Goal: Information Seeking & Learning: Learn about a topic

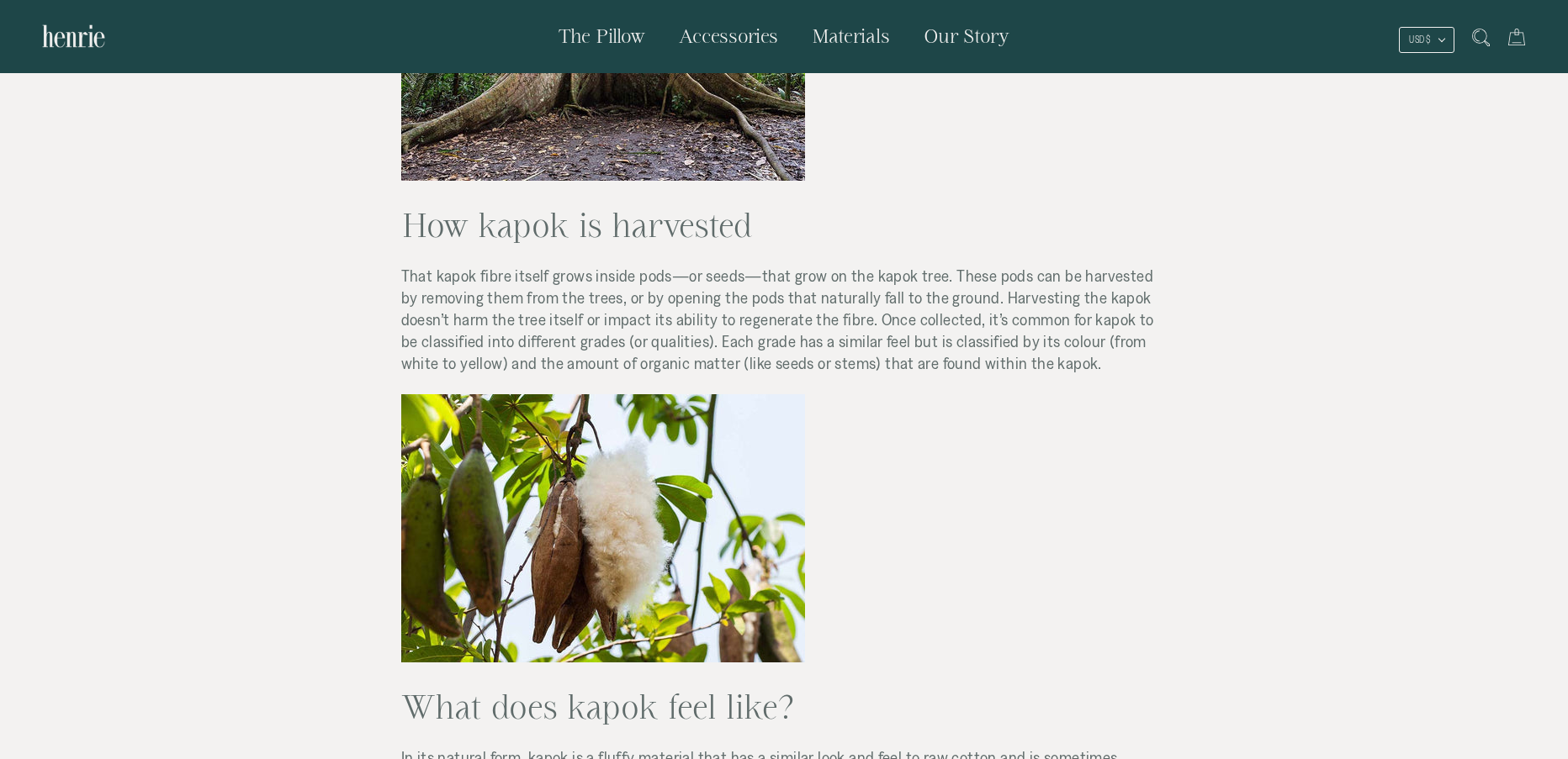
scroll to position [441, 0]
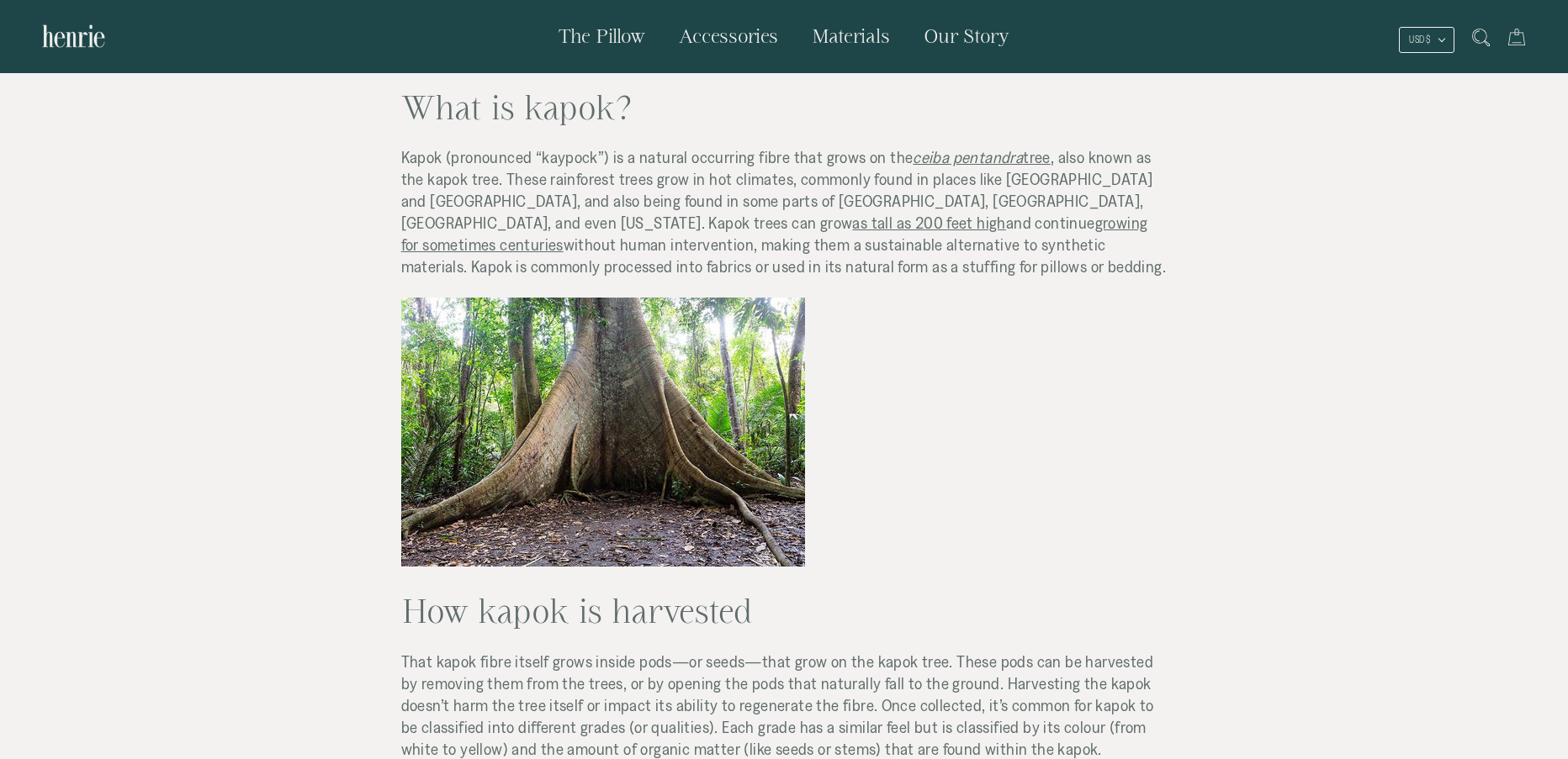
click at [591, 40] on span "The Pillow" at bounding box center [601, 36] width 87 height 21
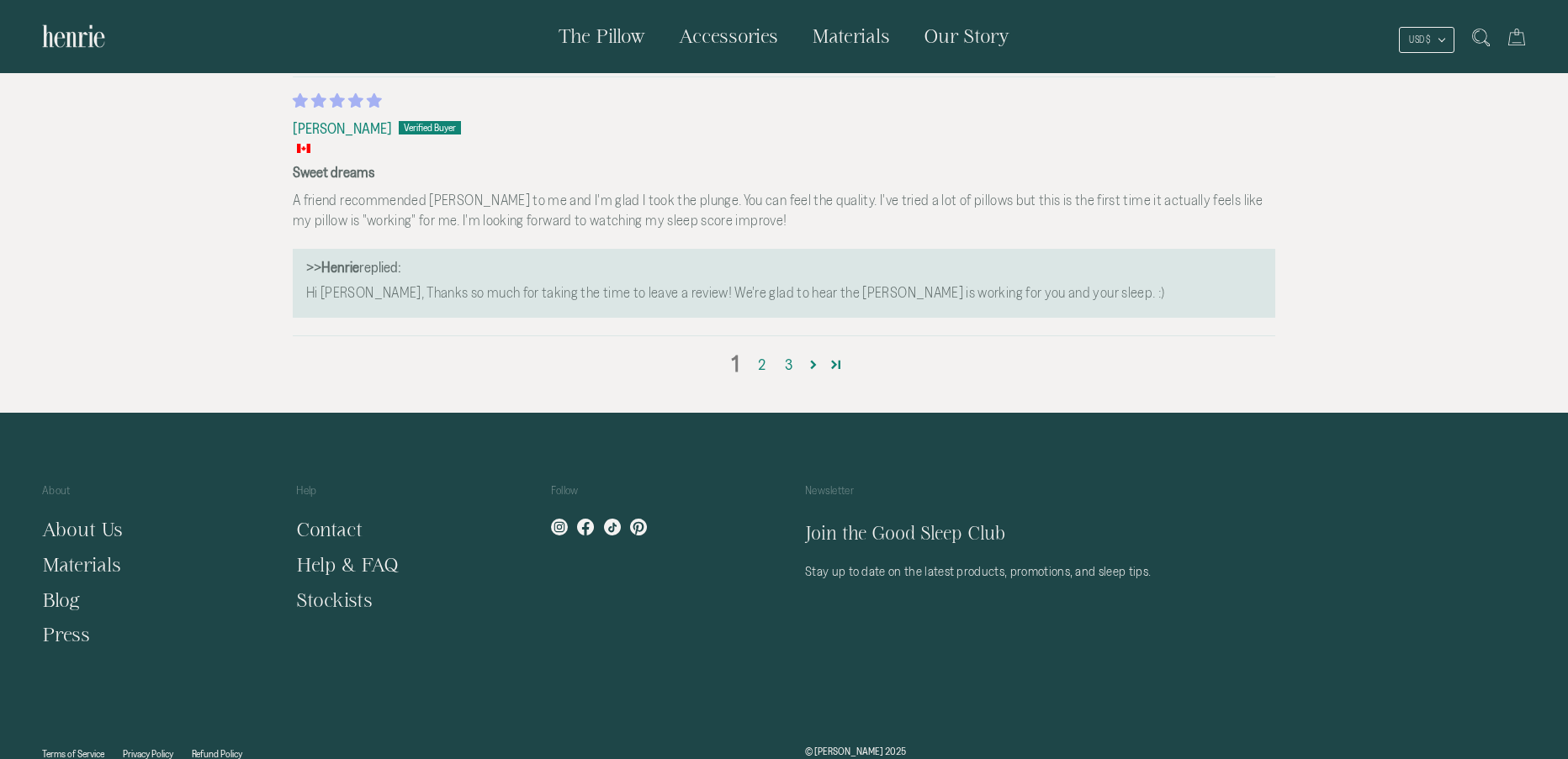
scroll to position [6493, 0]
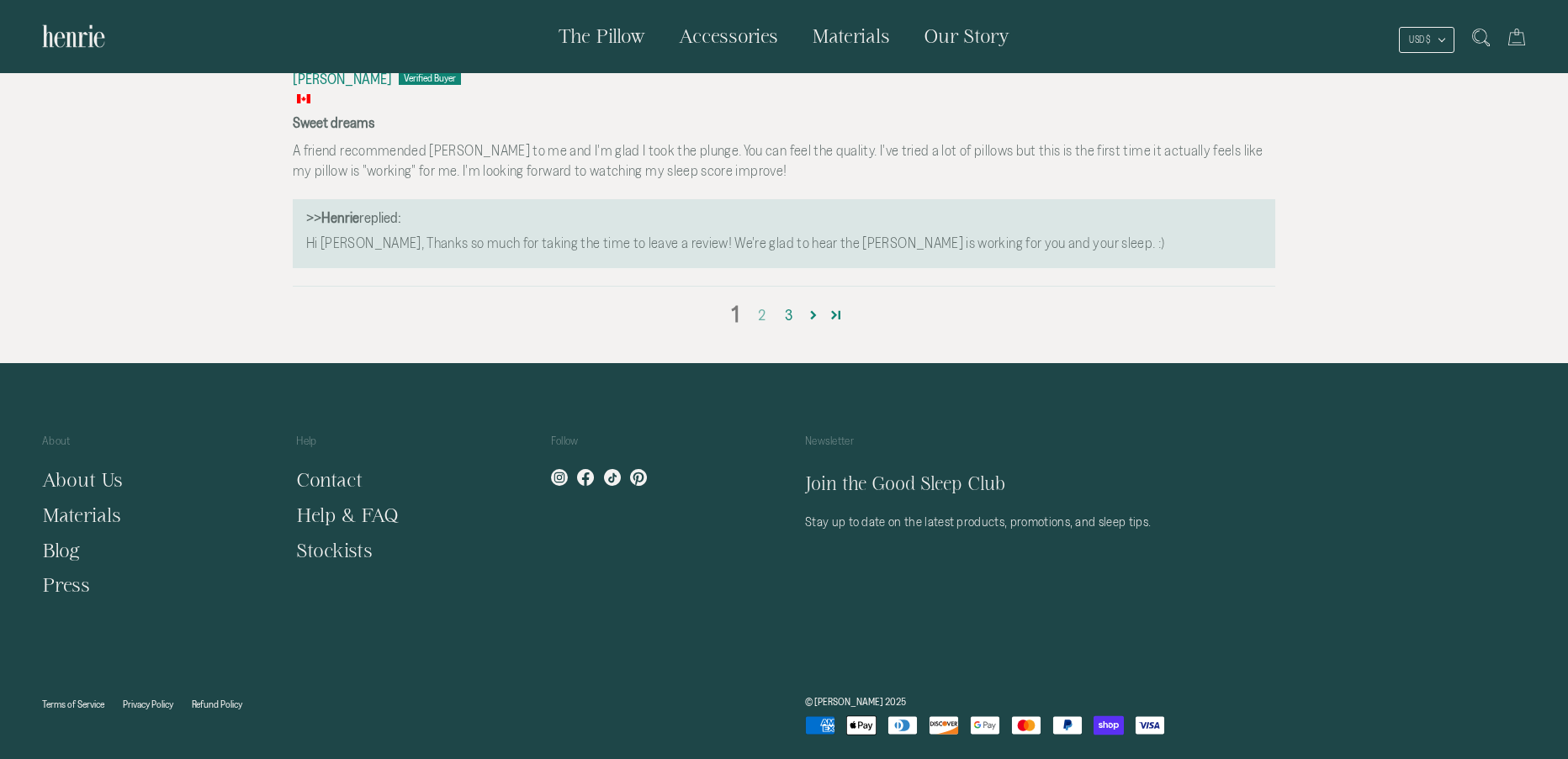
click at [754, 317] on link "2" at bounding box center [760, 316] width 26 height 22
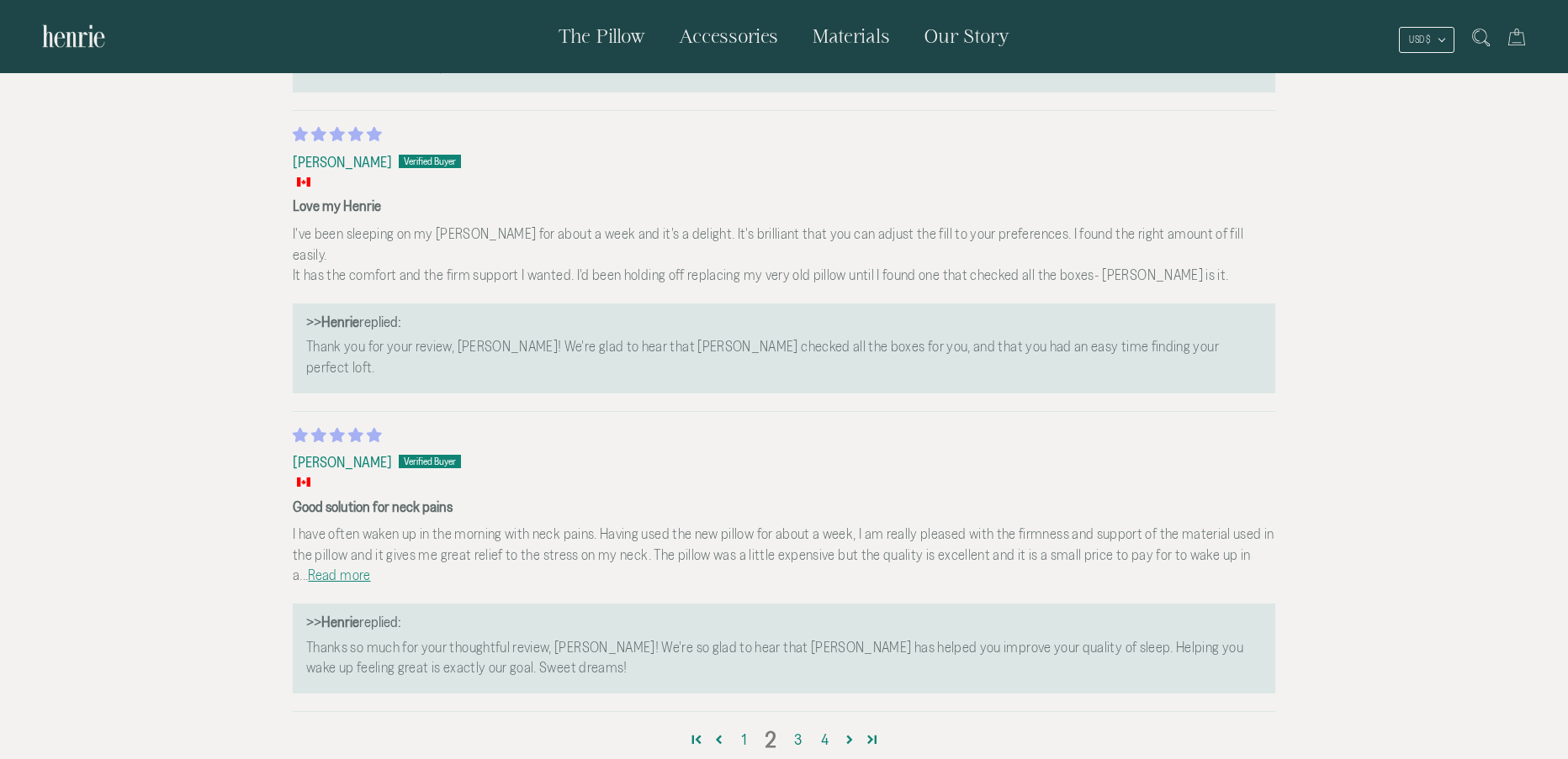
scroll to position [6276, 0]
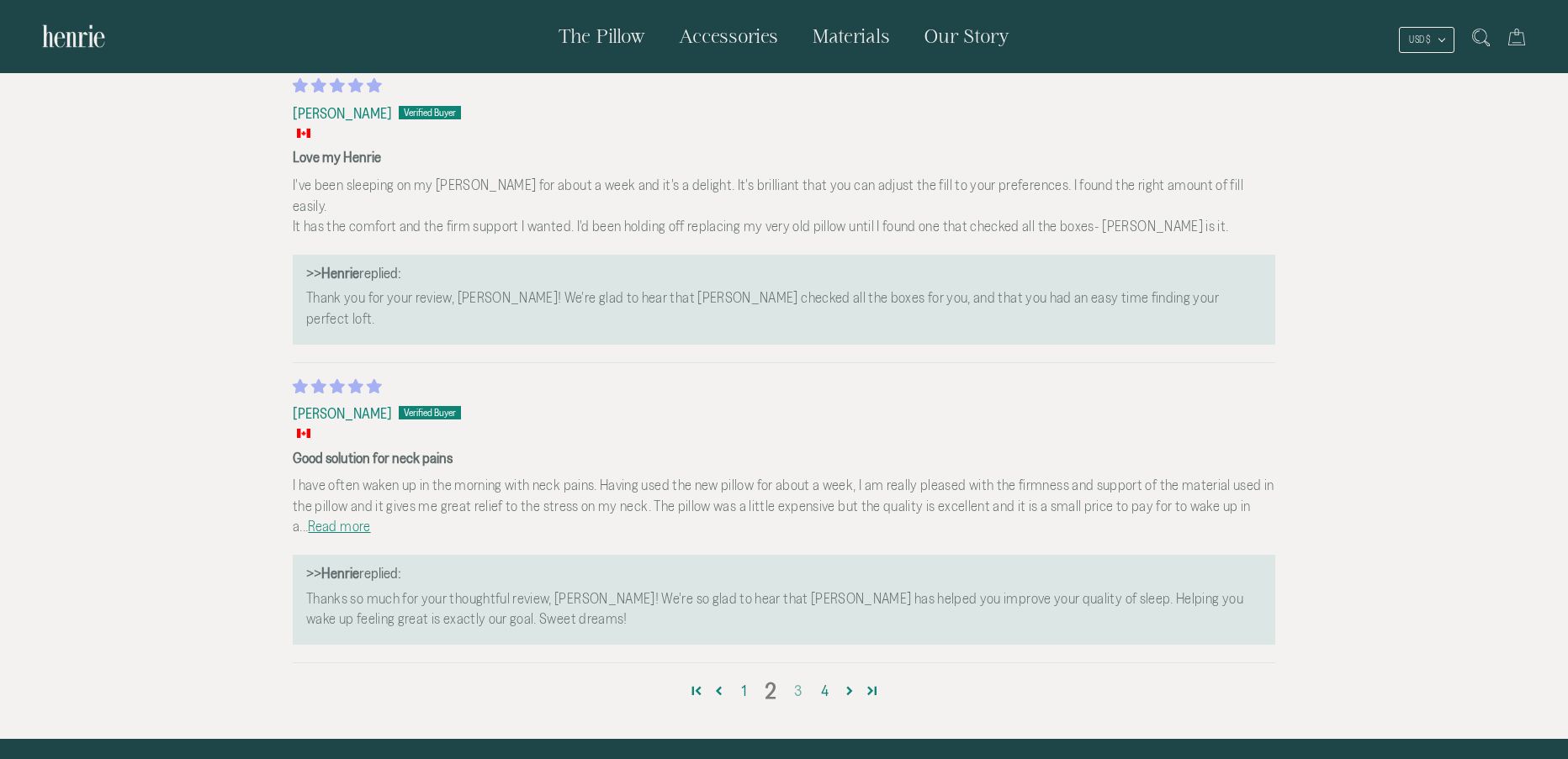
click at [793, 681] on link "3" at bounding box center [797, 691] width 26 height 22
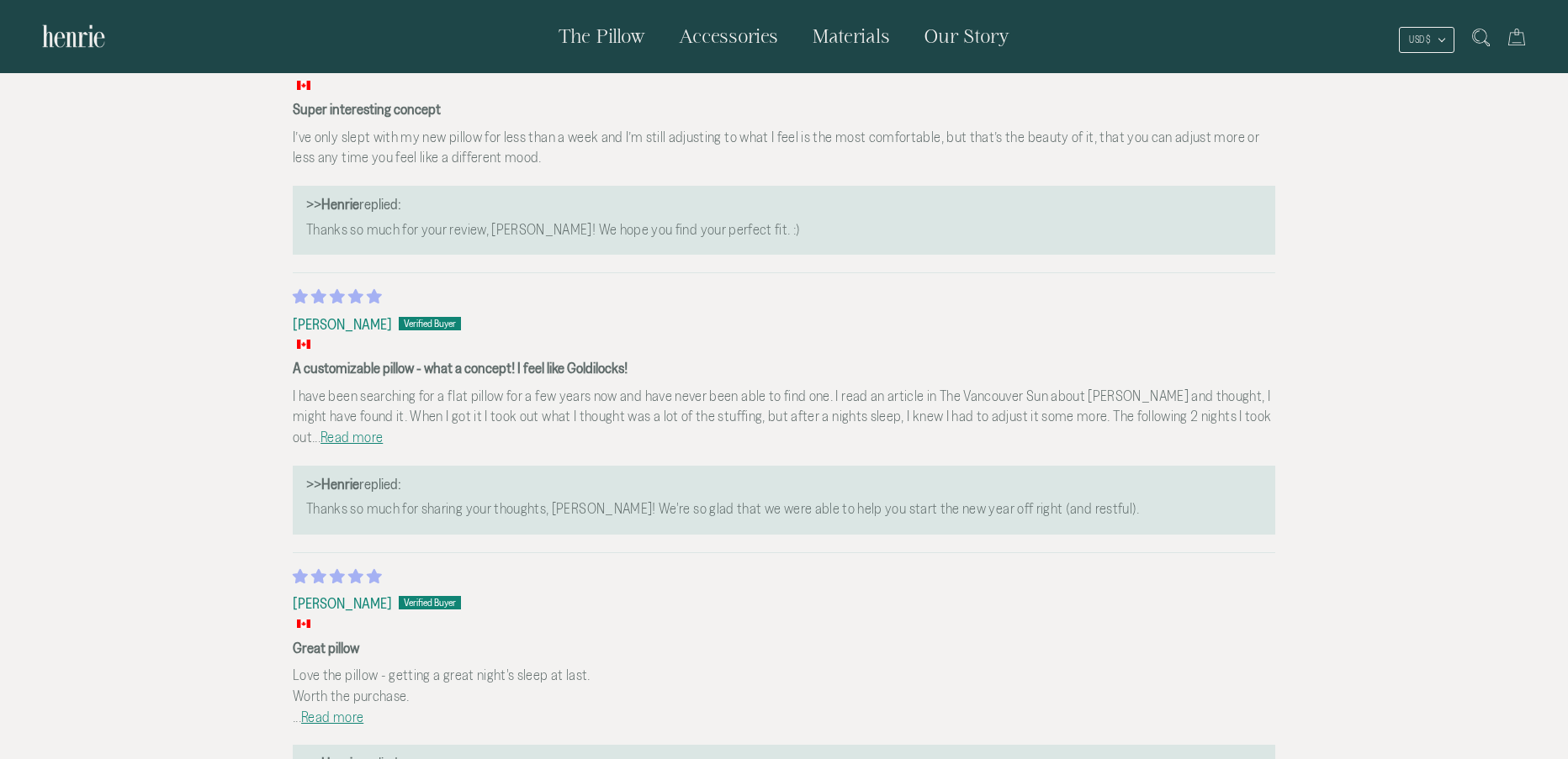
scroll to position [5520, 0]
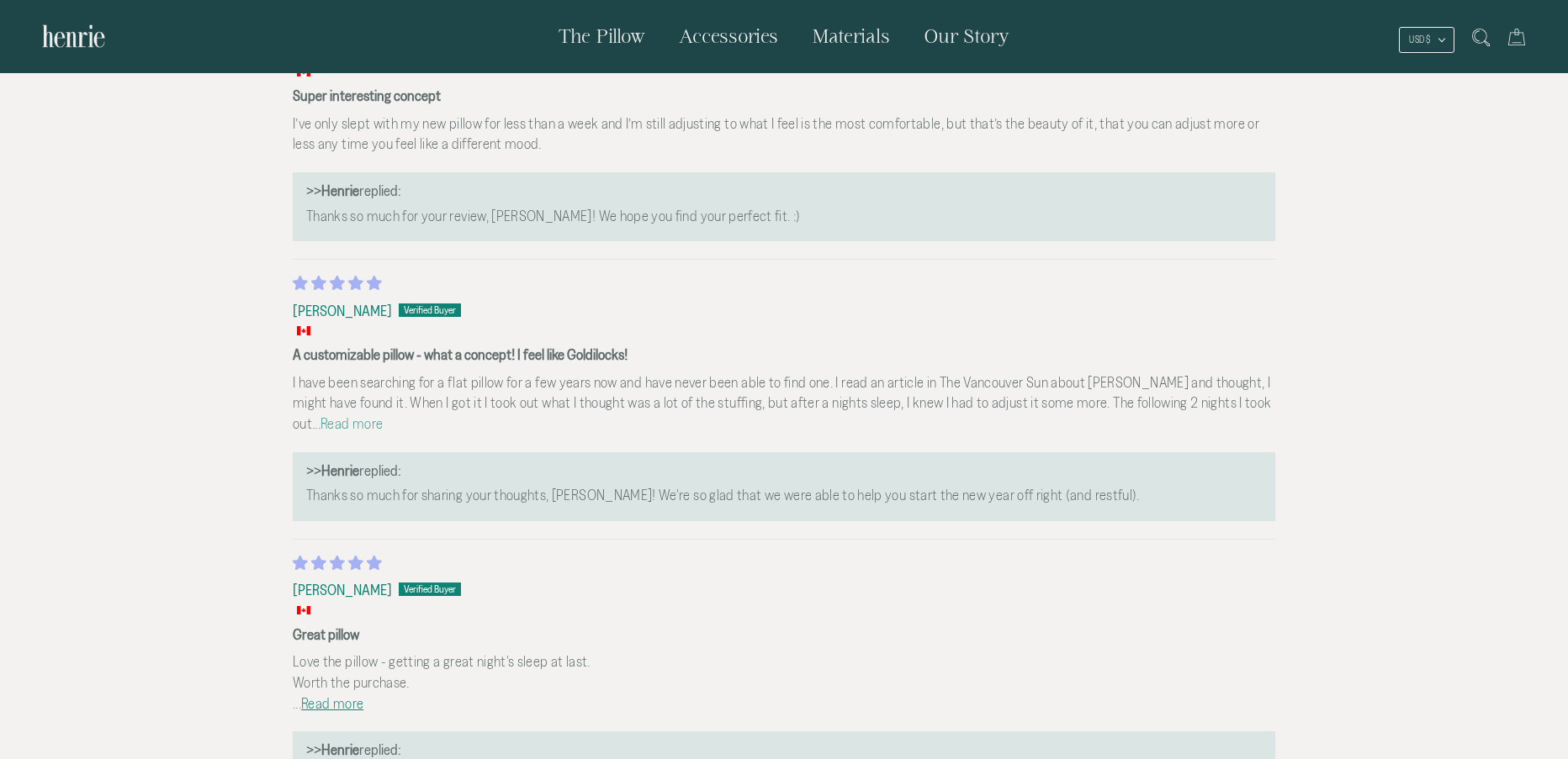
click at [339, 429] on link "Read more" at bounding box center [351, 423] width 62 height 16
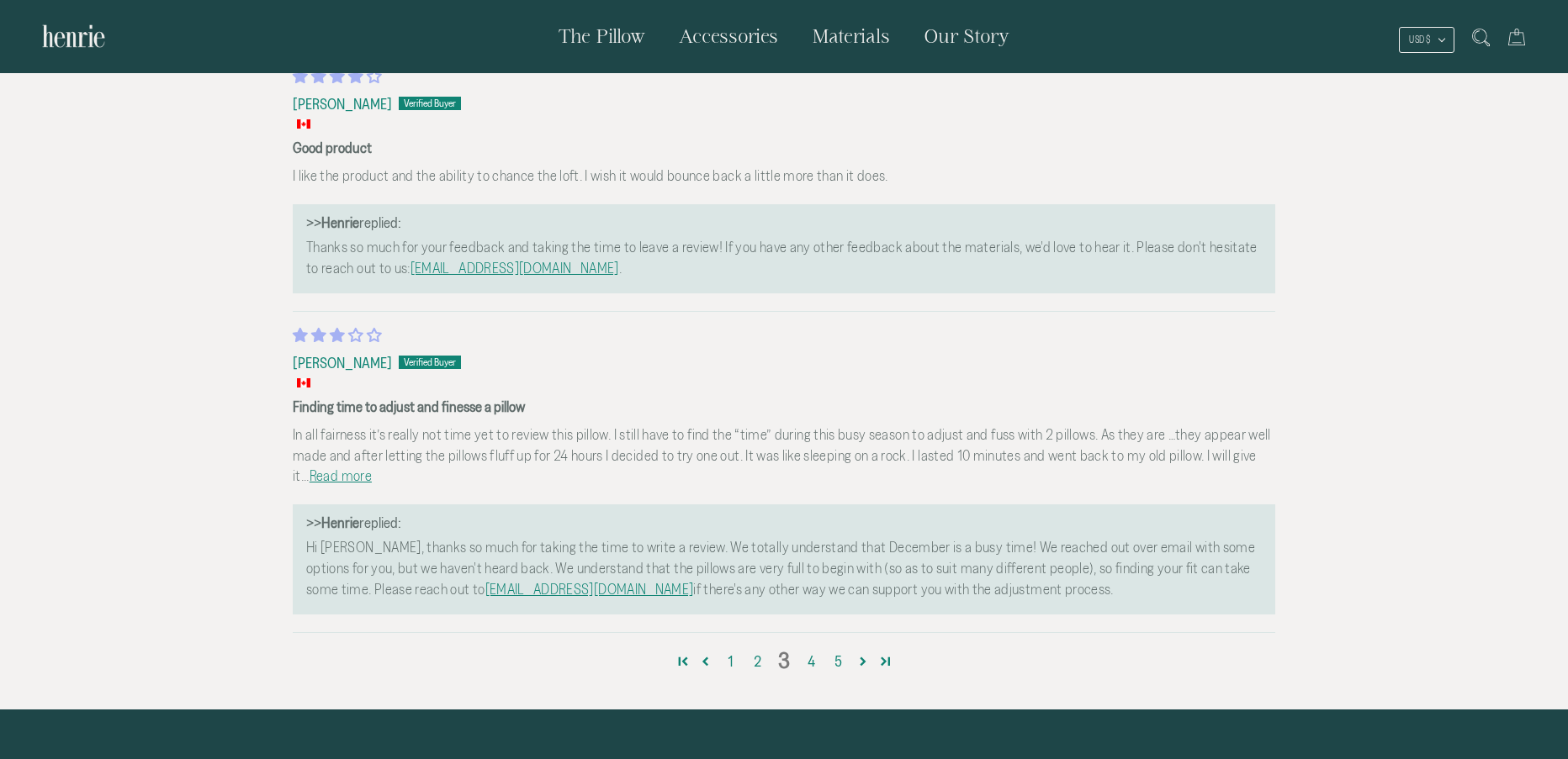
scroll to position [6445, 0]
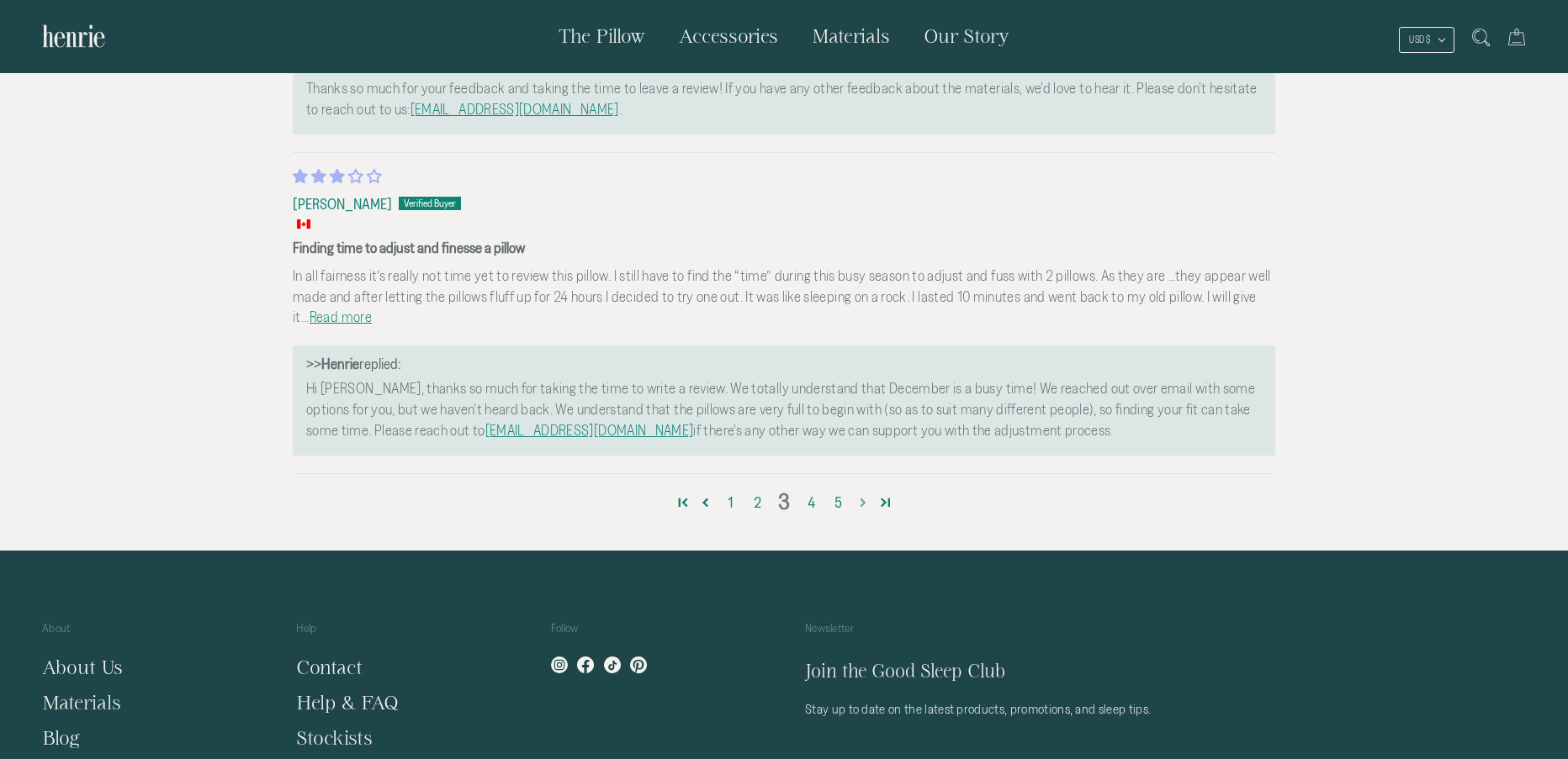
click at [862, 505] on link "Page 4" at bounding box center [862, 502] width 23 height 23
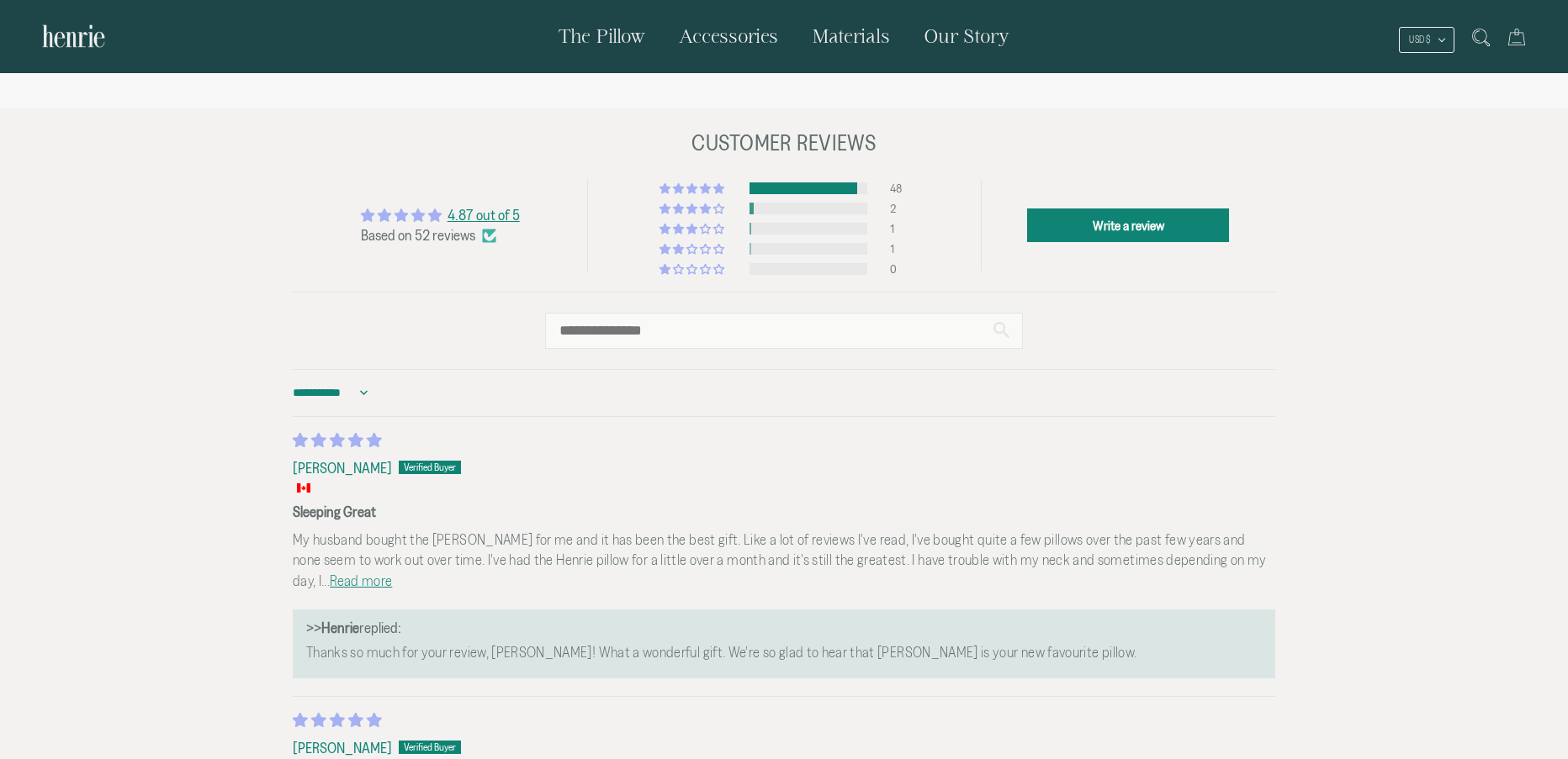
scroll to position [5015, 0]
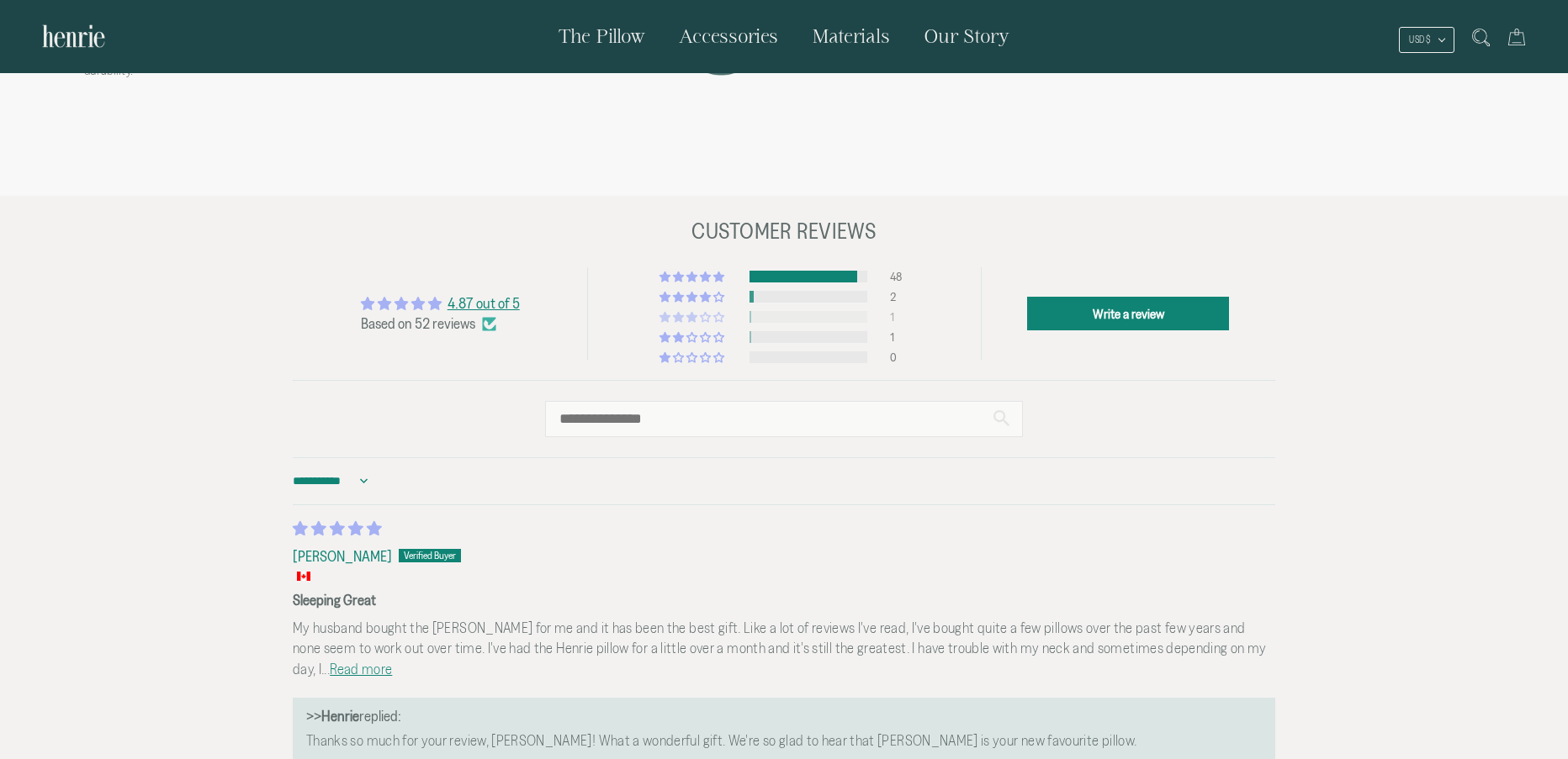
click at [894, 313] on div "1" at bounding box center [900, 317] width 20 height 12
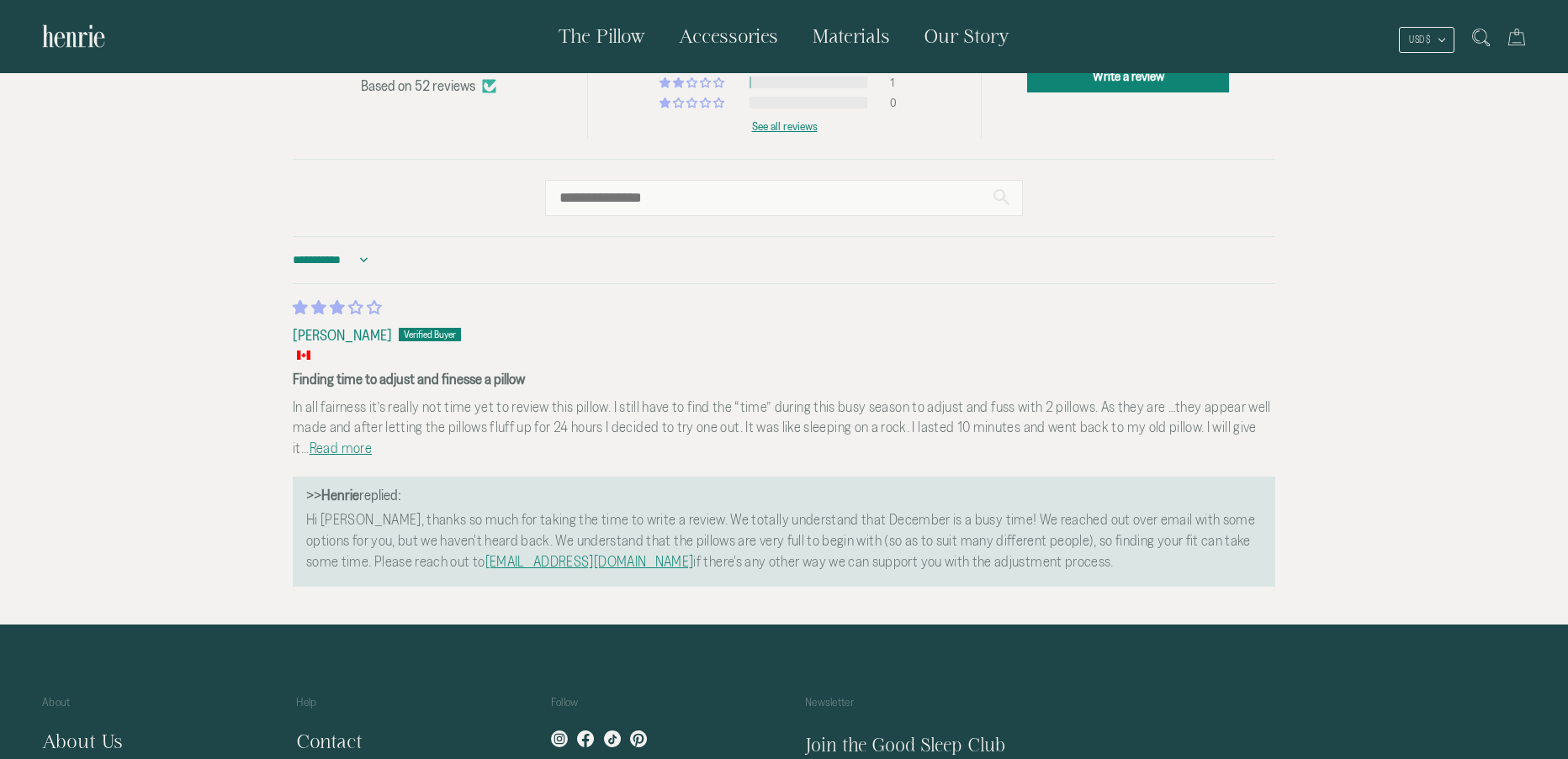
scroll to position [5196, 0]
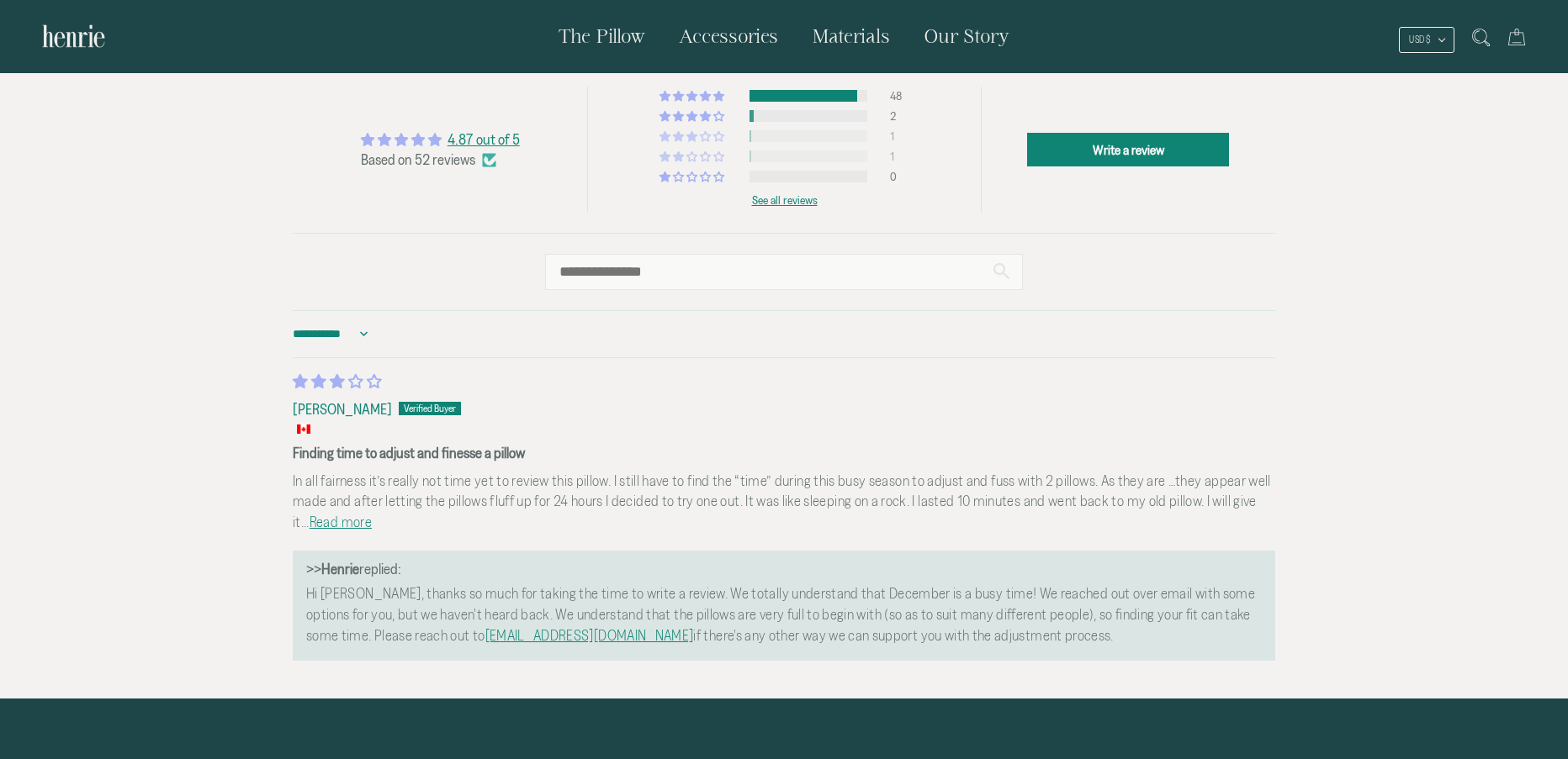
click at [891, 152] on div "1" at bounding box center [900, 156] width 20 height 12
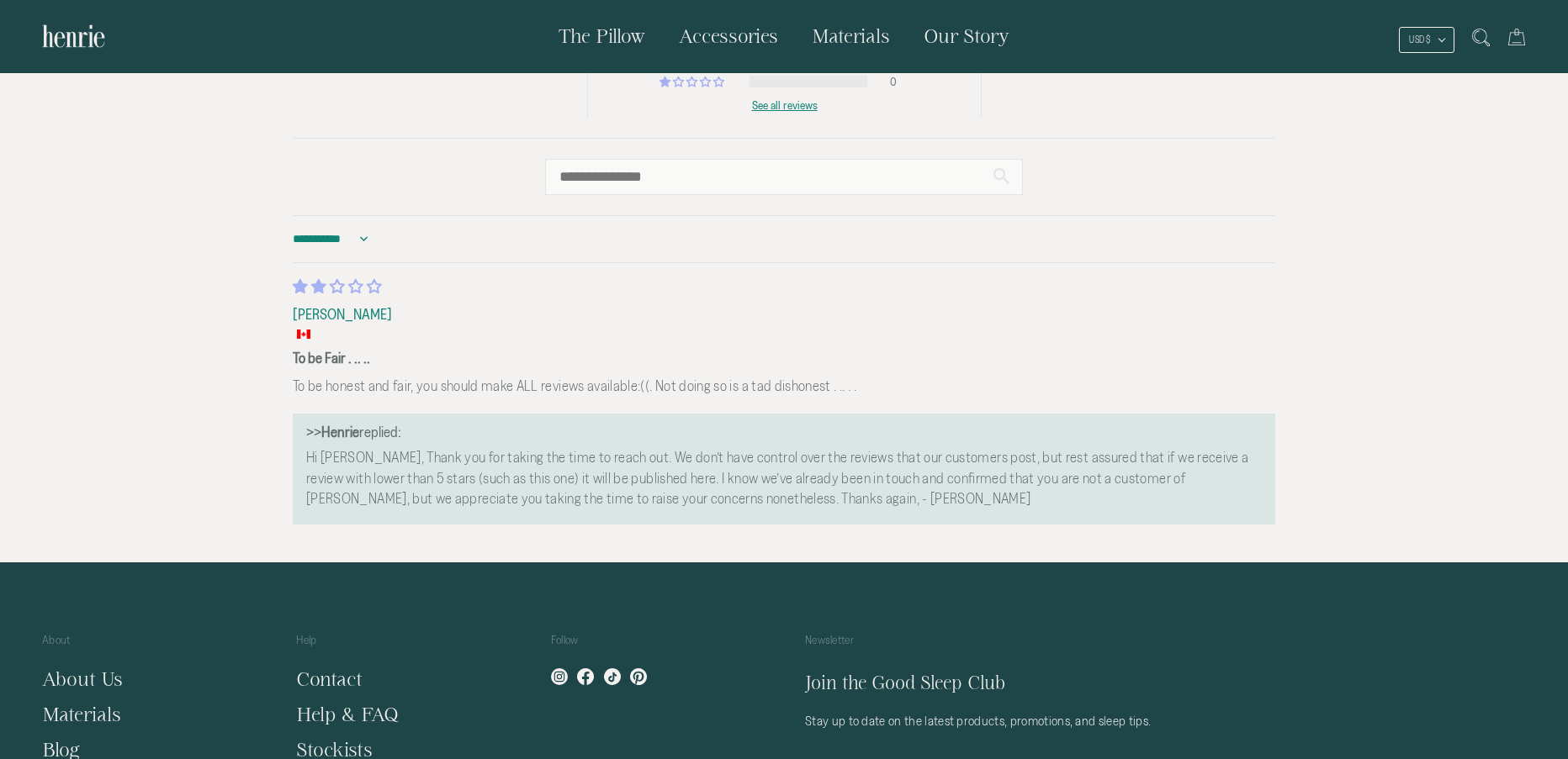
scroll to position [4986, 0]
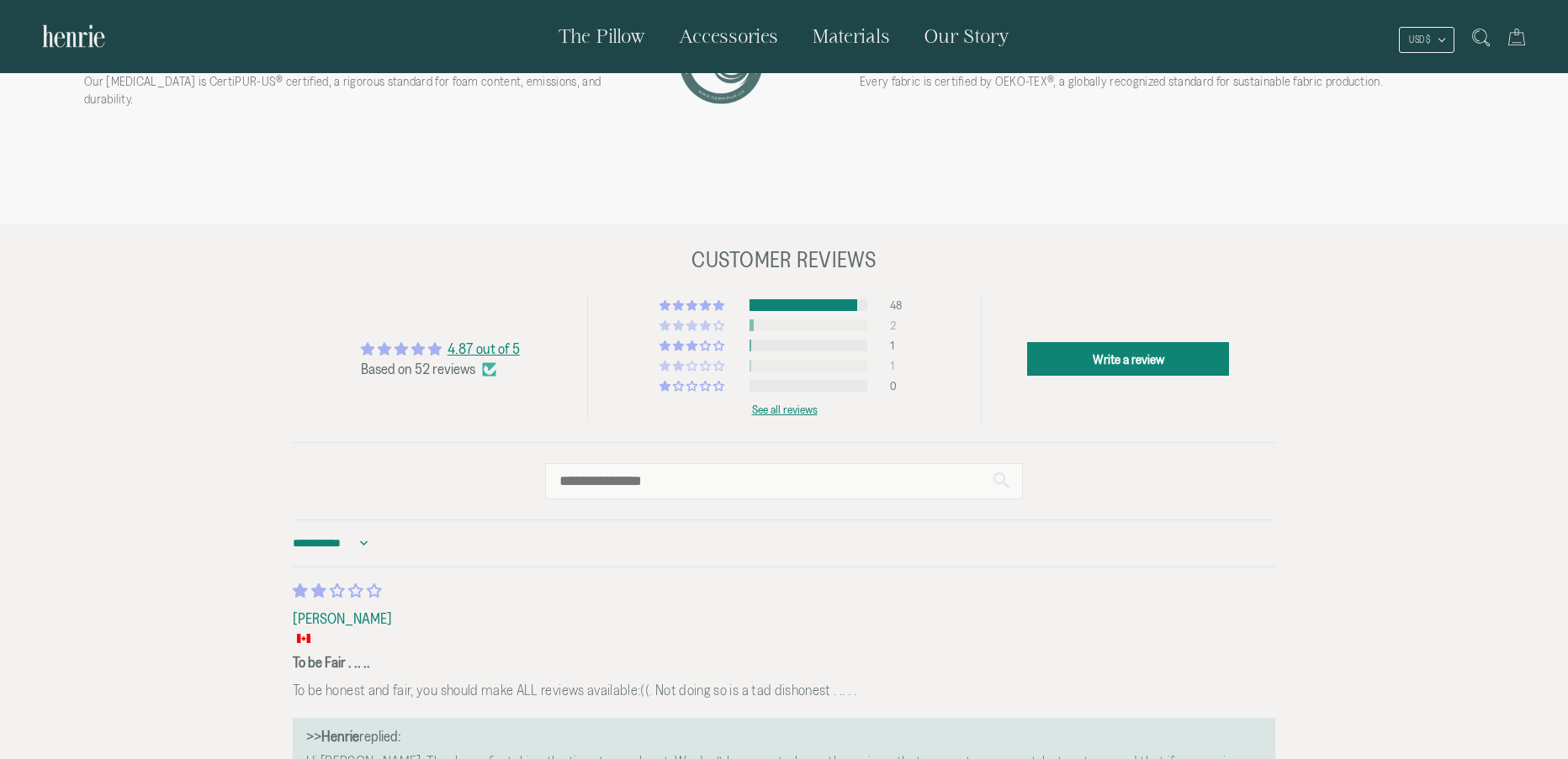
click at [893, 324] on div "2" at bounding box center [900, 325] width 20 height 12
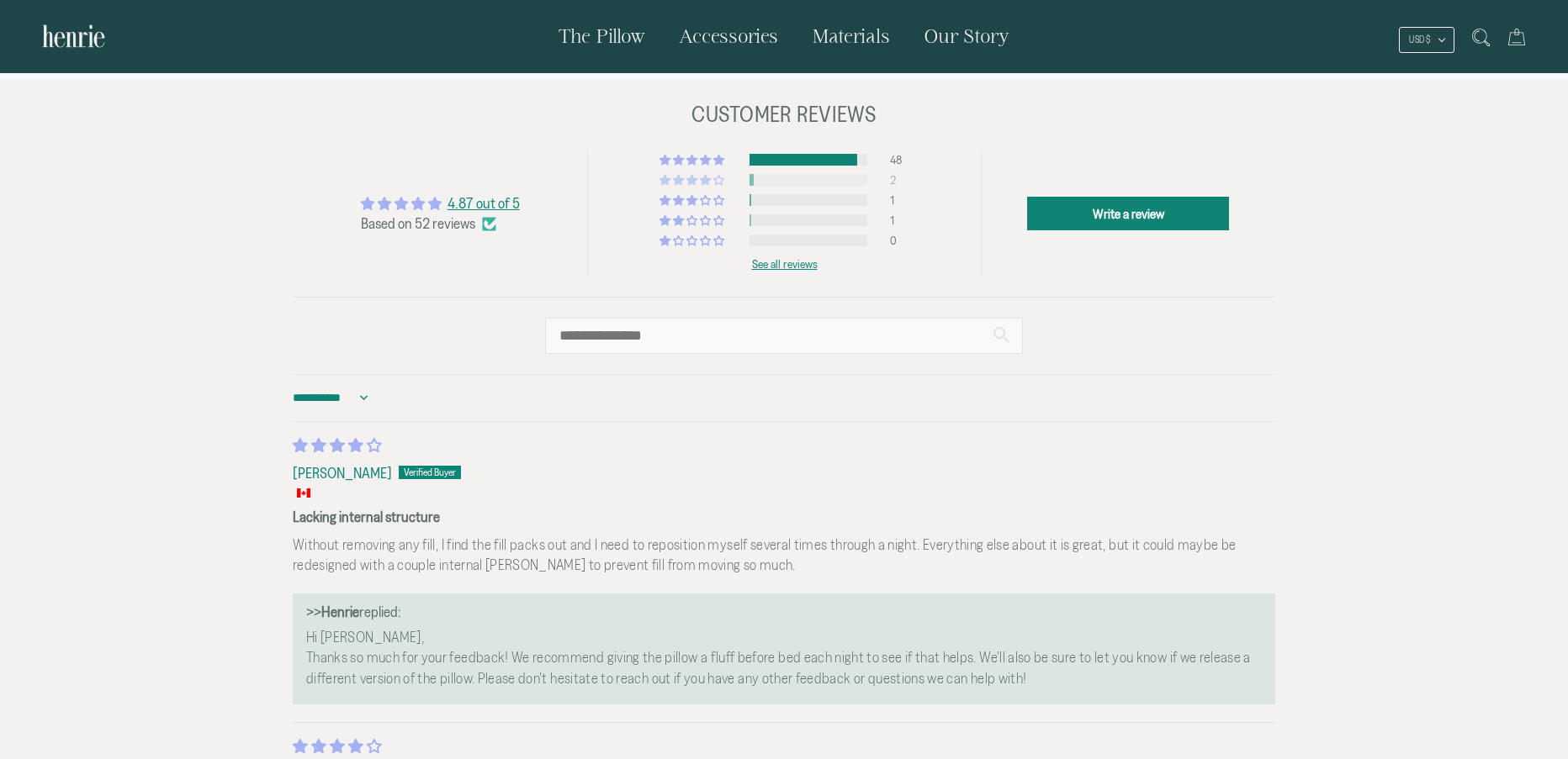
scroll to position [4965, 0]
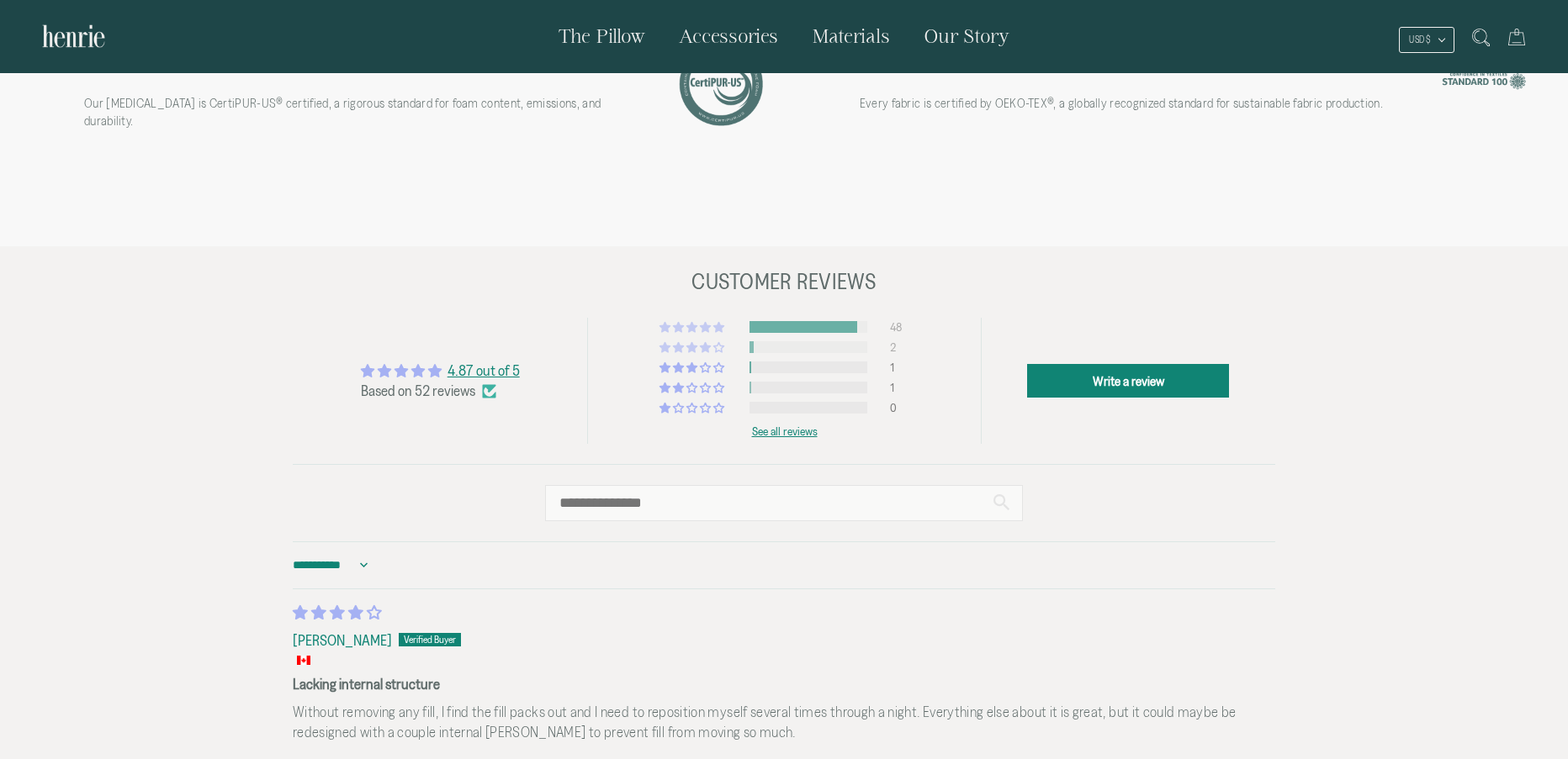
click at [902, 325] on div "48" at bounding box center [900, 327] width 20 height 12
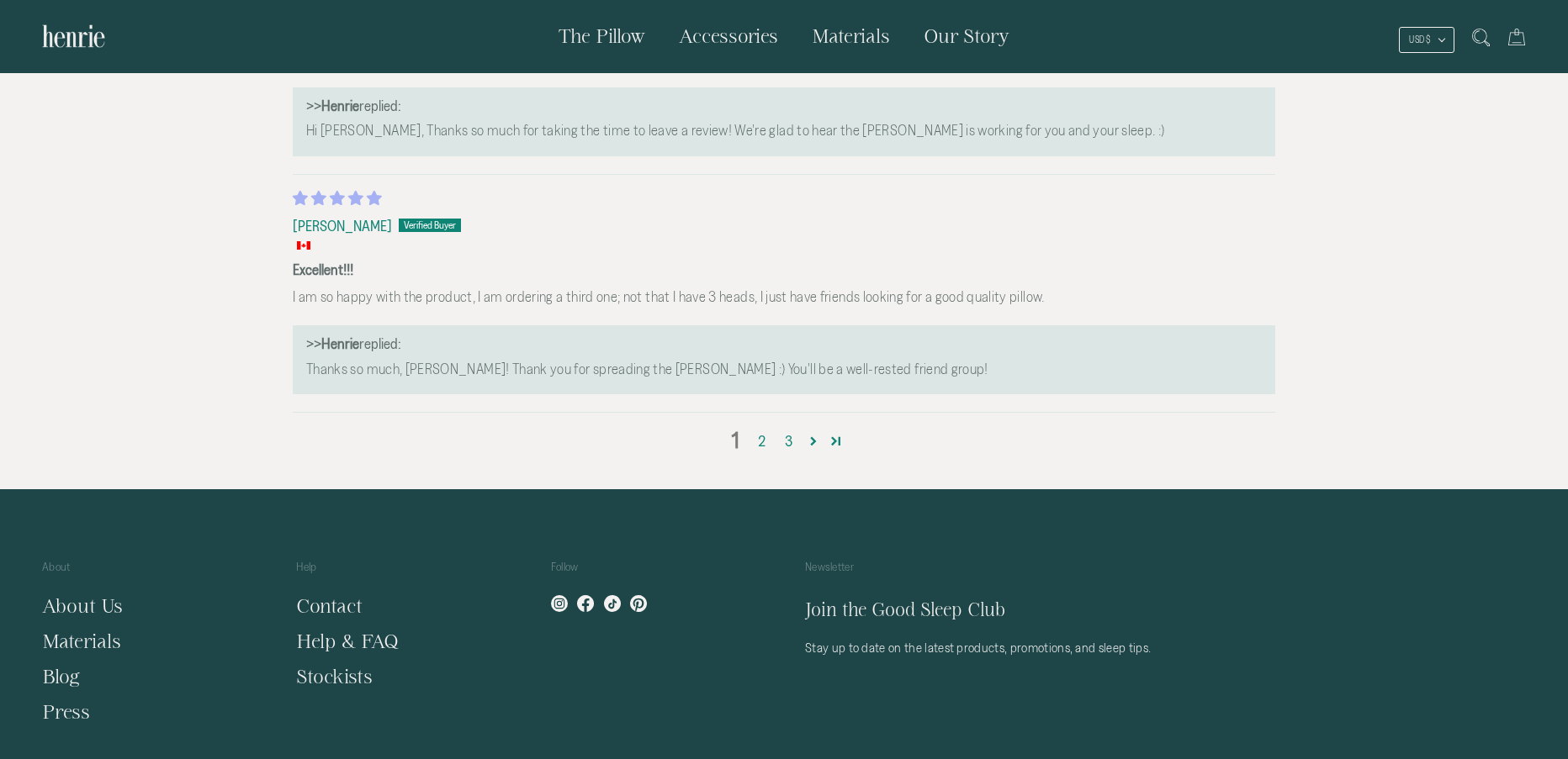
scroll to position [6464, 0]
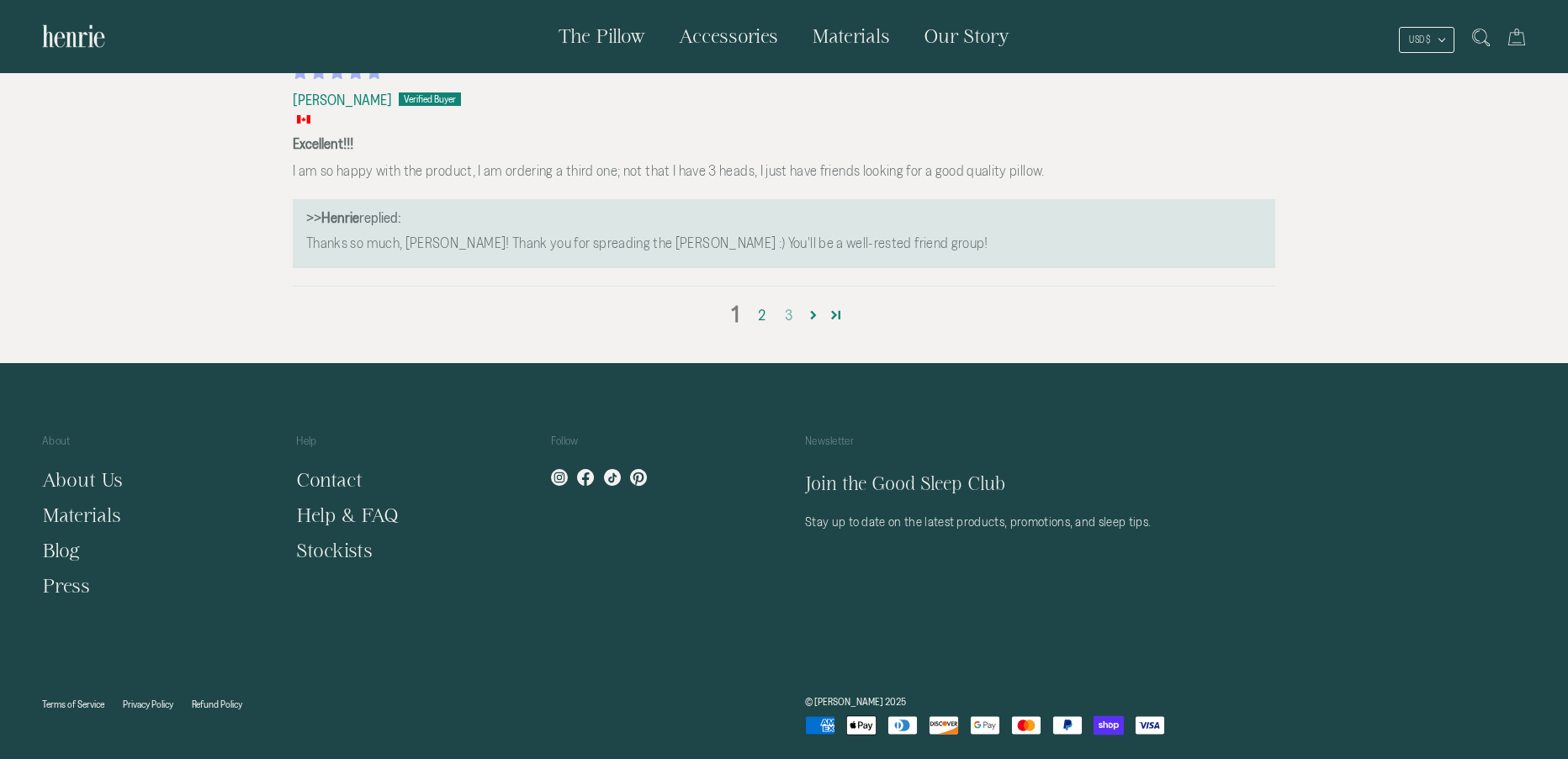
click at [789, 316] on link "3" at bounding box center [788, 316] width 26 height 22
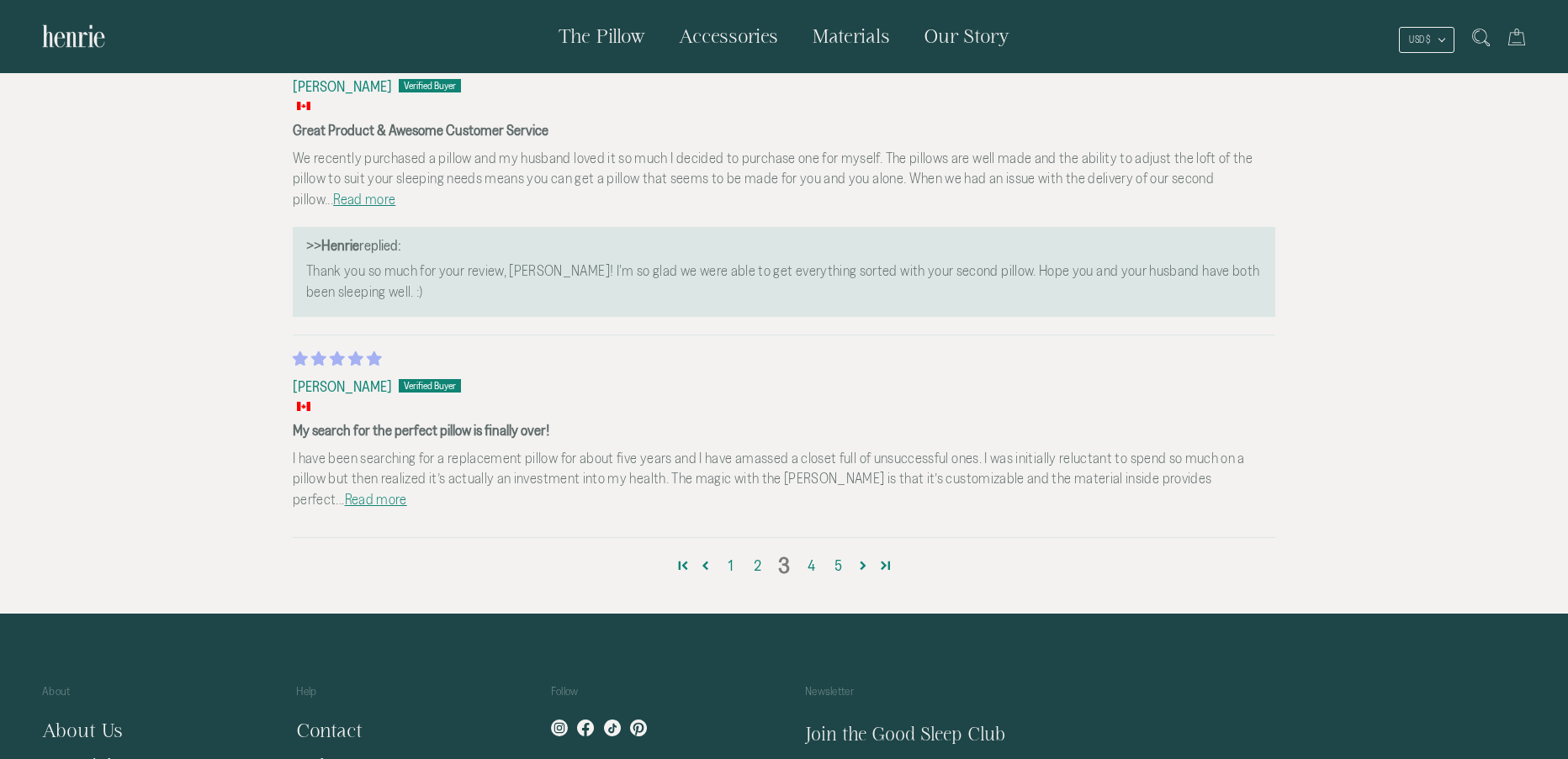
scroll to position [6525, 0]
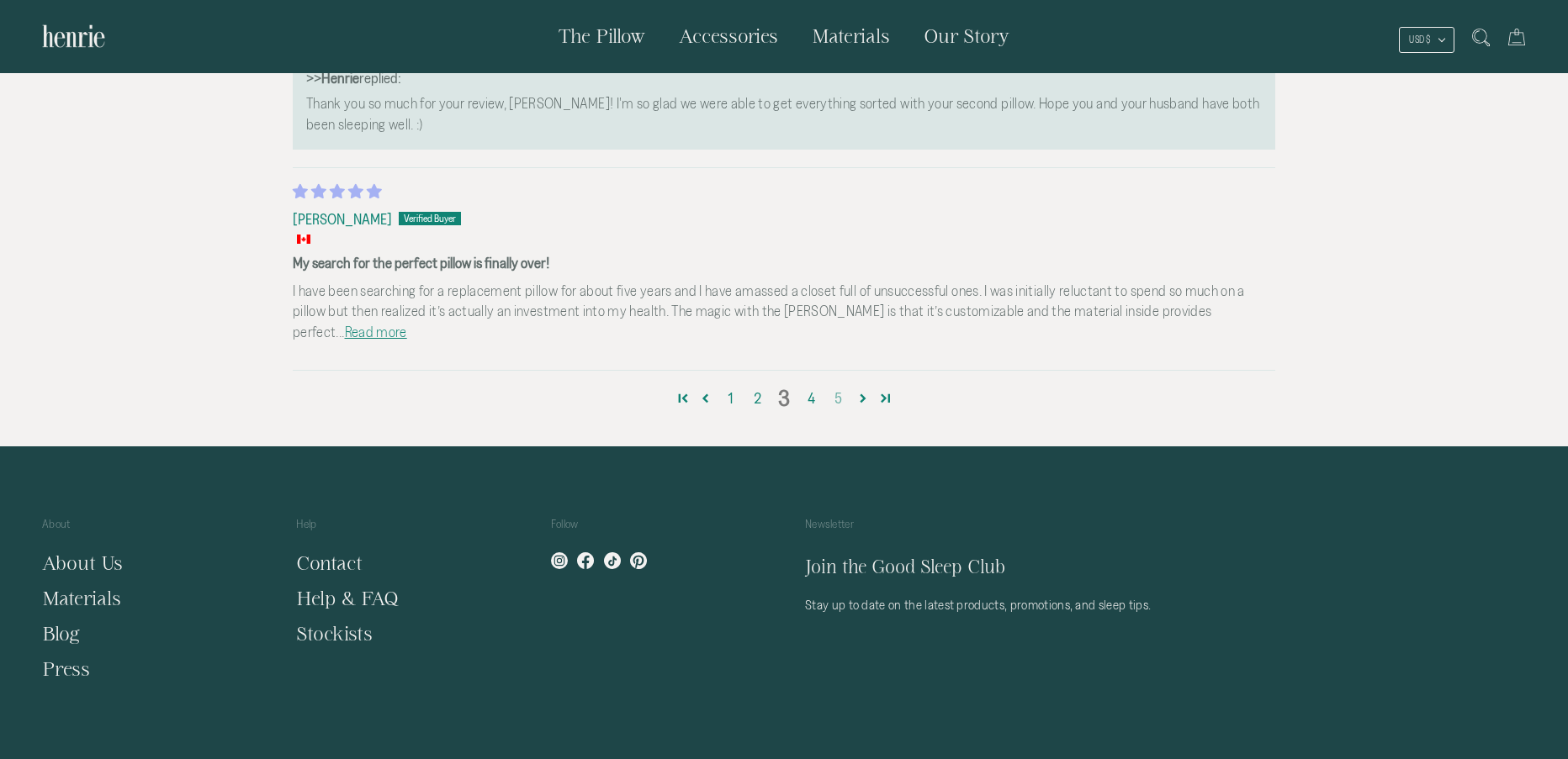
click at [844, 399] on link "5" at bounding box center [837, 399] width 26 height 22
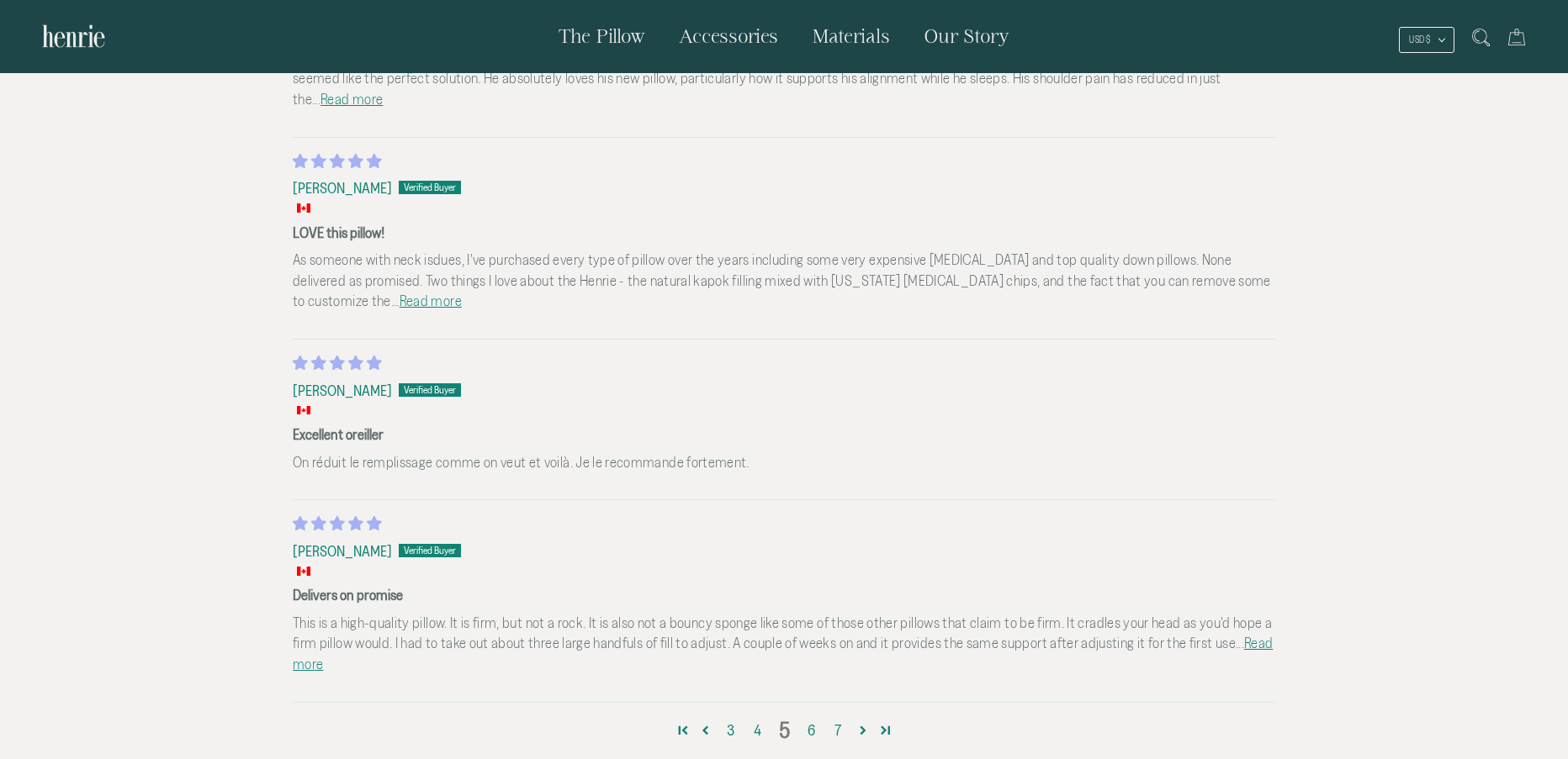
scroll to position [6196, 0]
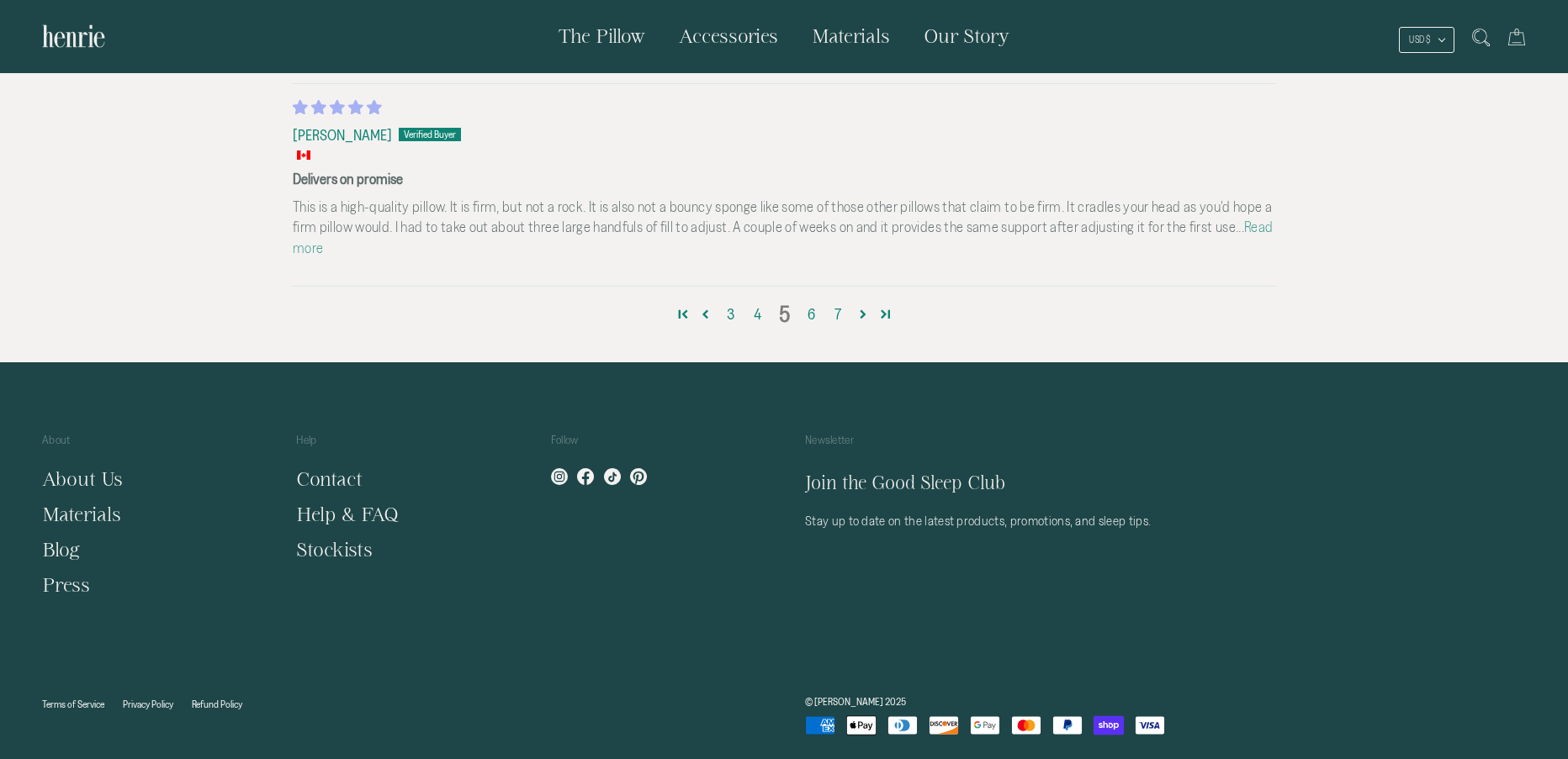
click at [1248, 234] on link "Read more" at bounding box center [783, 237] width 980 height 37
click at [807, 317] on link "6" at bounding box center [810, 315] width 26 height 22
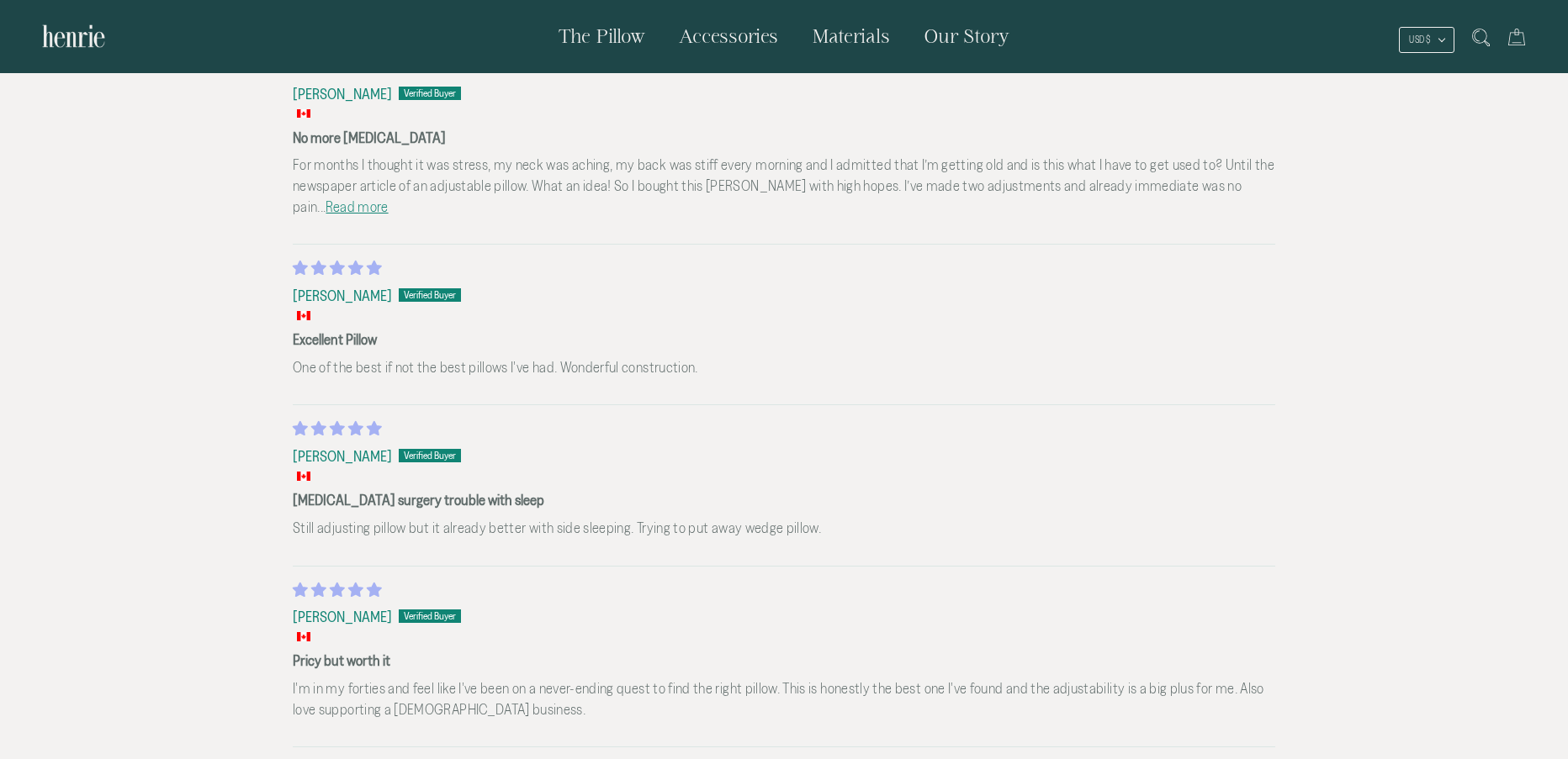
scroll to position [5890, 0]
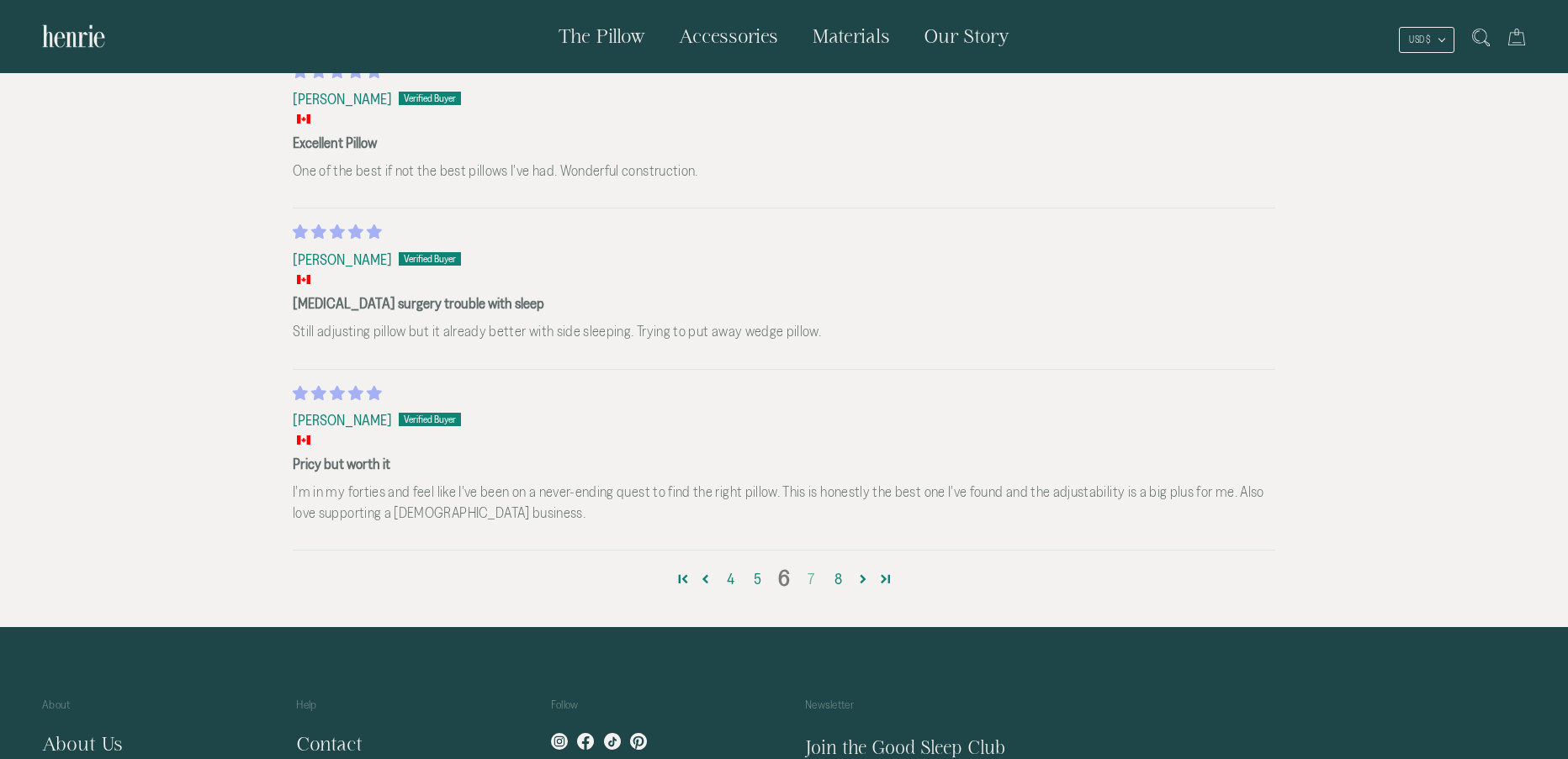
click at [808, 578] on link "7" at bounding box center [810, 579] width 26 height 22
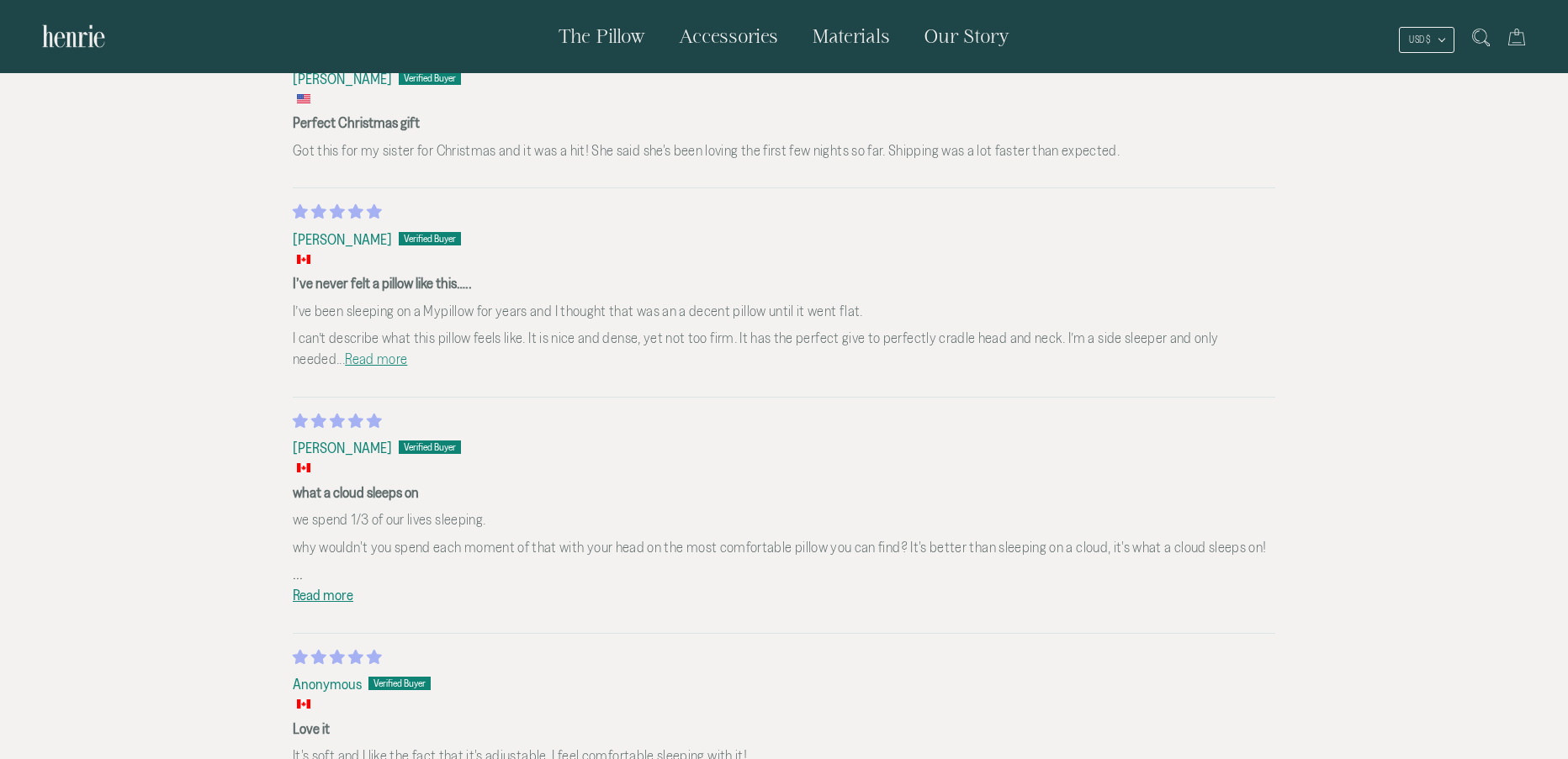
scroll to position [5553, 0]
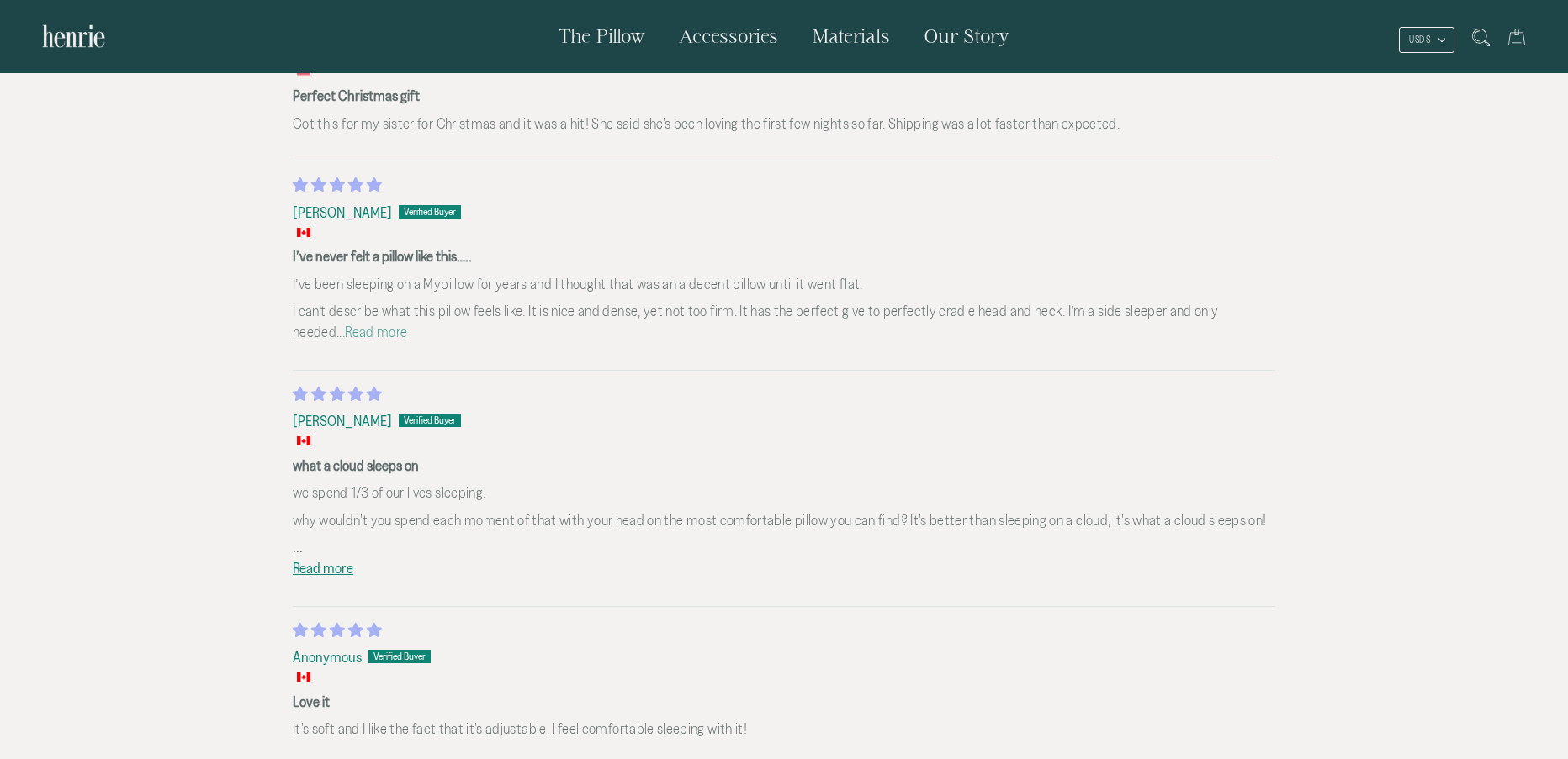
click at [345, 331] on link "Read more" at bounding box center [376, 332] width 62 height 16
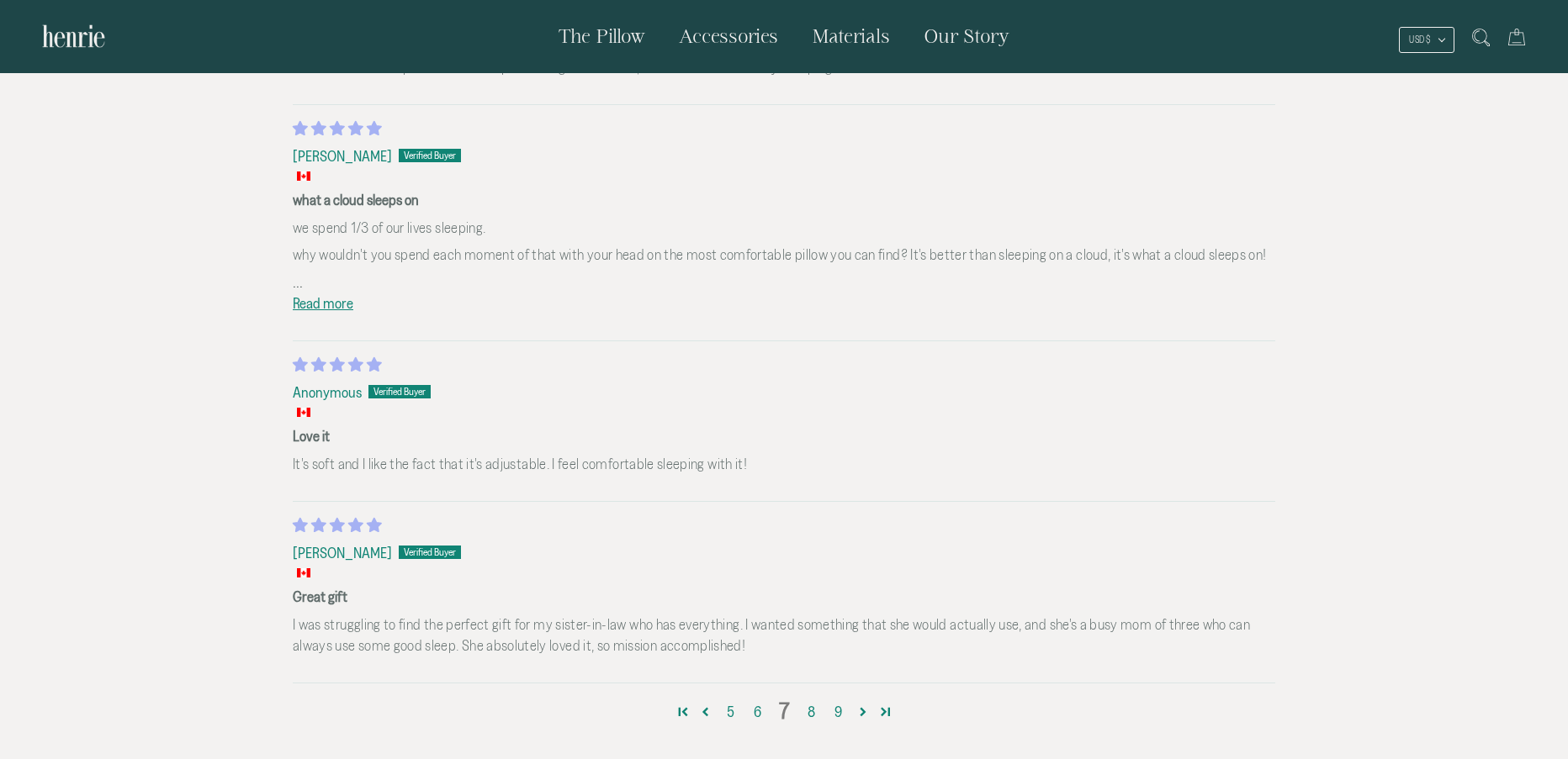
scroll to position [5806, 0]
